Goal: Find specific page/section: Find specific page/section

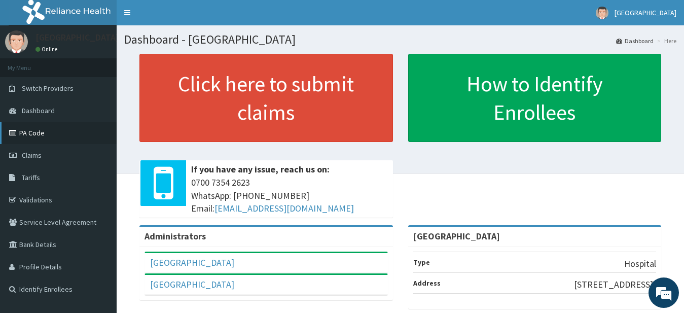
click at [29, 134] on link "PA Code" at bounding box center [58, 133] width 117 height 22
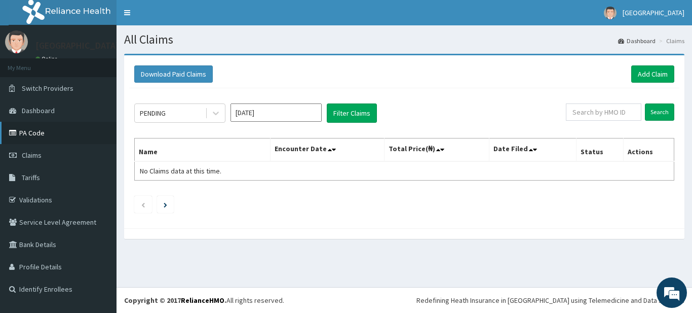
click at [38, 133] on link "PA Code" at bounding box center [58, 133] width 117 height 22
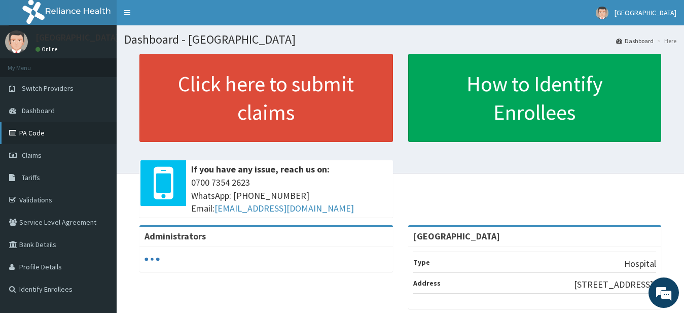
click at [46, 134] on link "PA Code" at bounding box center [58, 133] width 117 height 22
